Goal: Task Accomplishment & Management: Manage account settings

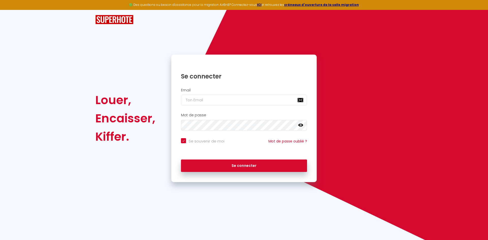
checkbox input "true"
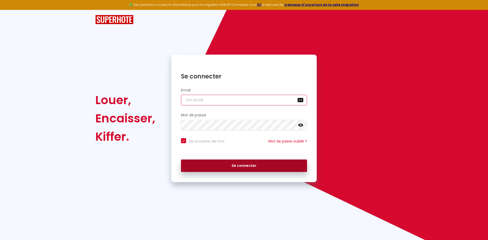
type input "[EMAIL_ADDRESS][DOMAIN_NAME]"
click at [282, 165] on button "Se connecter" at bounding box center [244, 166] width 126 height 13
checkbox input "true"
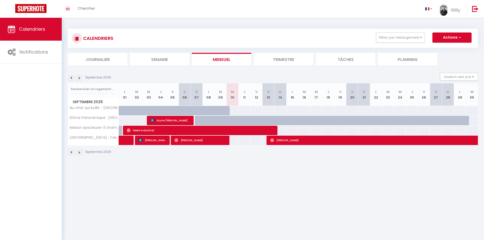
click at [79, 153] on img at bounding box center [79, 153] width 6 height 6
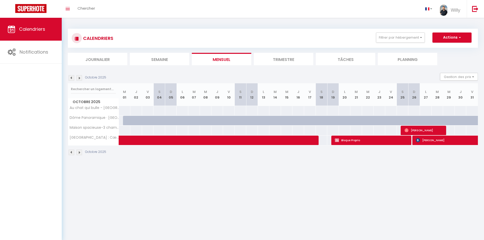
click at [70, 151] on img at bounding box center [72, 153] width 6 height 6
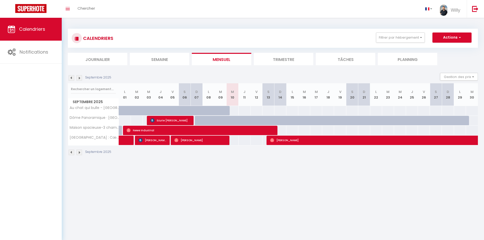
click at [82, 79] on img at bounding box center [79, 78] width 6 height 6
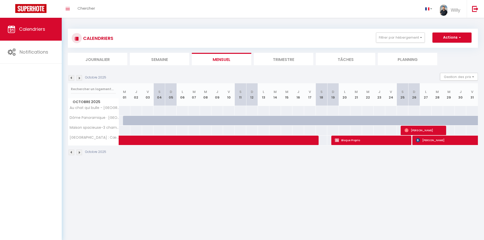
click at [81, 78] on img at bounding box center [79, 78] width 6 height 6
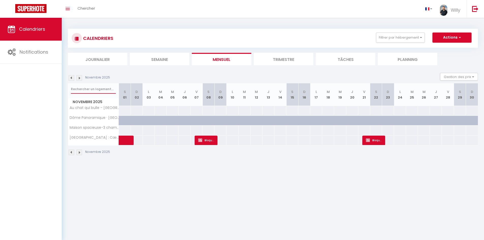
click at [74, 85] on input "text" at bounding box center [93, 89] width 45 height 9
click at [70, 77] on img at bounding box center [72, 78] width 6 height 6
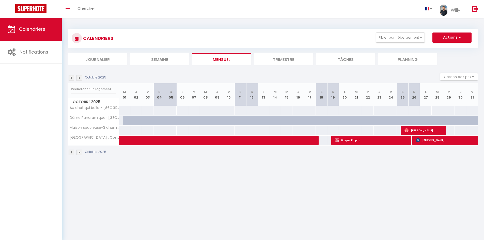
click at [81, 78] on img at bounding box center [79, 78] width 6 height 6
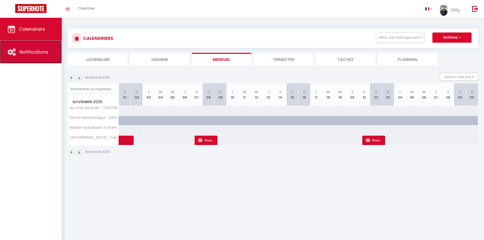
click at [16, 51] on icon at bounding box center [12, 52] width 8 height 8
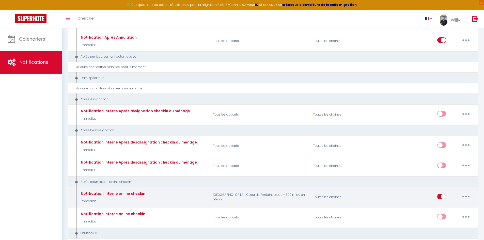
scroll to position [881, 0]
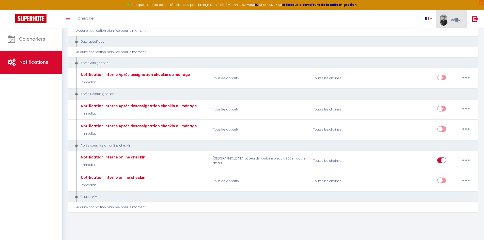
click at [444, 21] on img at bounding box center [444, 19] width 8 height 11
click at [447, 35] on link "Paramètres" at bounding box center [446, 35] width 38 height 9
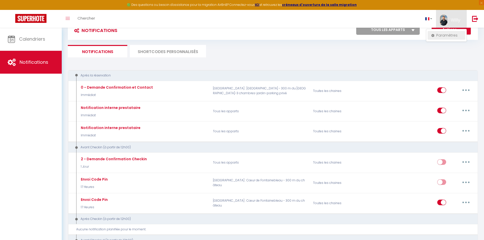
select select "fr"
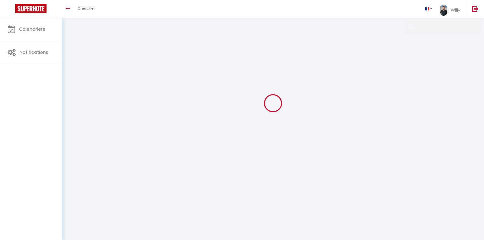
type input "Willy"
type input "Coleau"
type input "https://app.superhote.com/#/get-available-rentals/null"
select select
select select "28"
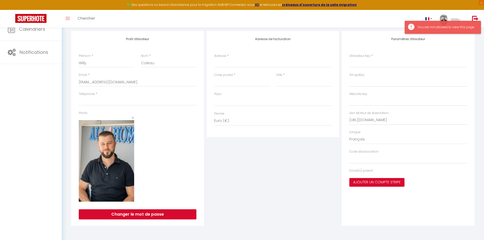
scroll to position [52, 0]
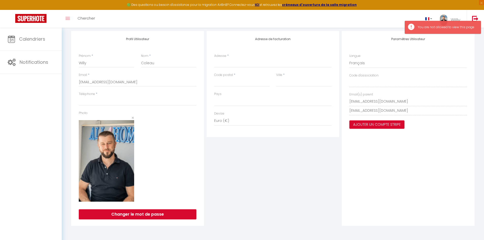
select select
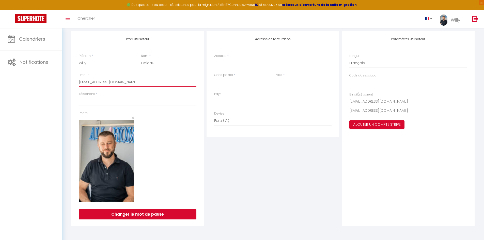
click at [168, 80] on input "[EMAIL_ADDRESS][DOMAIN_NAME]" at bounding box center [138, 81] width 118 height 9
click at [156, 102] on input "Téléphone" at bounding box center [138, 101] width 118 height 9
click at [298, 185] on div "Adresse de facturation Adresse * Code postal * Ville * Pays France Portugal Afg…" at bounding box center [272, 128] width 135 height 195
click at [116, 102] on input "Téléphone" at bounding box center [138, 101] width 118 height 9
type input "0"
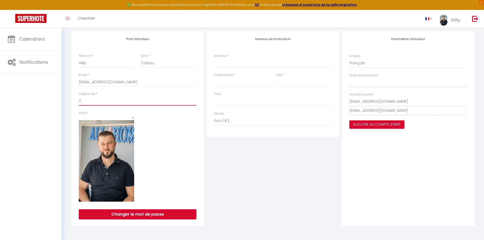
select select
type input "06"
select select
type input "063"
select select
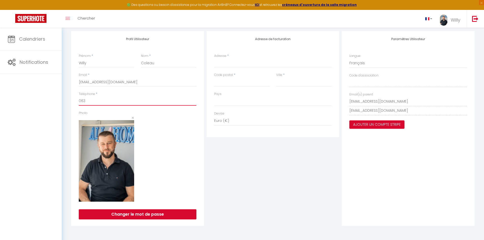
type input "0634"
select select
type input "06340"
select select
type input "063404"
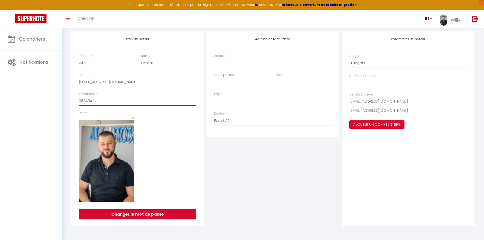
select select
type input "06340"
select select
type input "063407"
select select
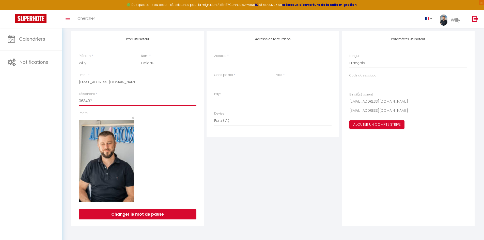
type input "0634074"
select select
type input "06340741"
select select
type input "063407412"
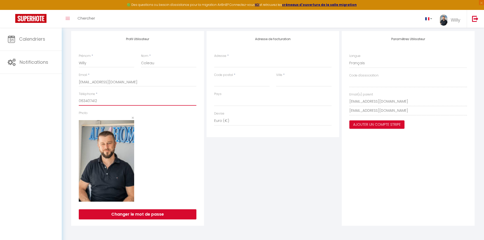
select select
type input "0634074124"
select select
type input "0634074124"
click at [269, 166] on div "Adresse de facturation Adresse * Code postal * Ville * Pays France Portugal Afg…" at bounding box center [272, 128] width 135 height 195
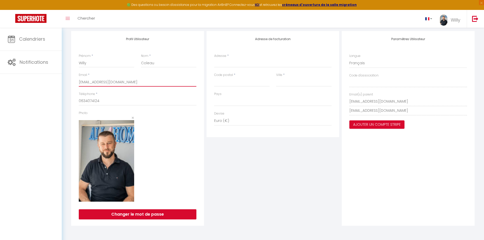
click at [151, 80] on input "[EMAIL_ADDRESS][DOMAIN_NAME]" at bounding box center [138, 81] width 118 height 9
click at [271, 185] on div "Adresse de facturation Adresse * Code postal * Ville * Pays France Portugal Afg…" at bounding box center [272, 128] width 135 height 195
drag, startPoint x: 137, startPoint y: 98, endPoint x: 68, endPoint y: 103, distance: 69.6
click at [69, 104] on div "INFORMATION Enregistrer Profil Utilisateur MODÈLES SMS website Journal Profil U…" at bounding box center [273, 106] width 410 height 241
select select
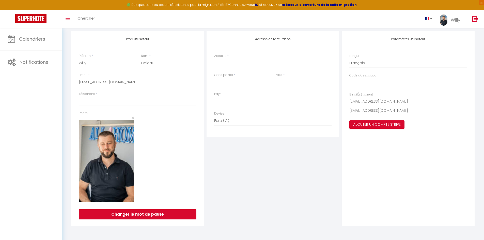
click at [296, 154] on div "Adresse de facturation Adresse * Code postal * Ville * Pays France Portugal Afg…" at bounding box center [272, 128] width 135 height 195
